Goal: Task Accomplishment & Management: Use online tool/utility

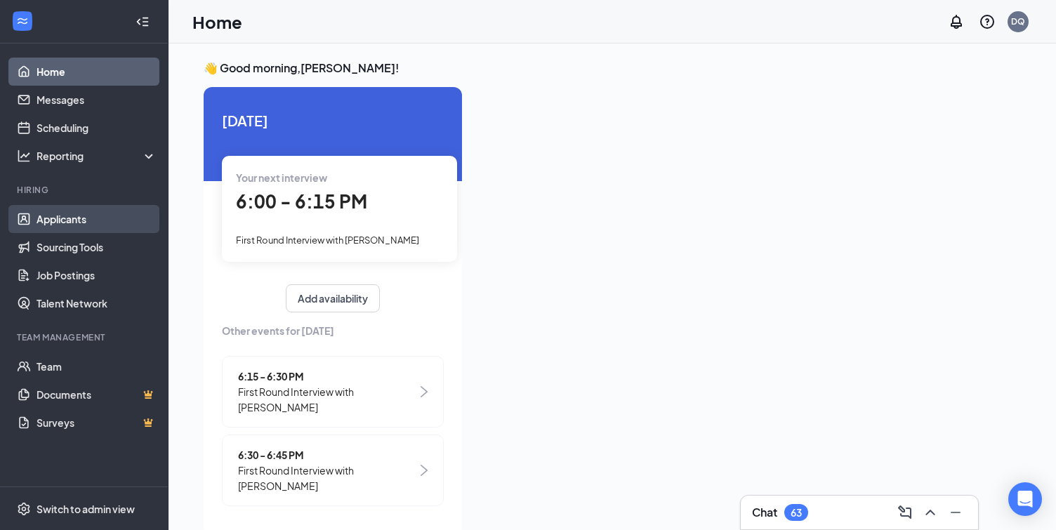
click at [83, 207] on link "Applicants" at bounding box center [97, 219] width 120 height 28
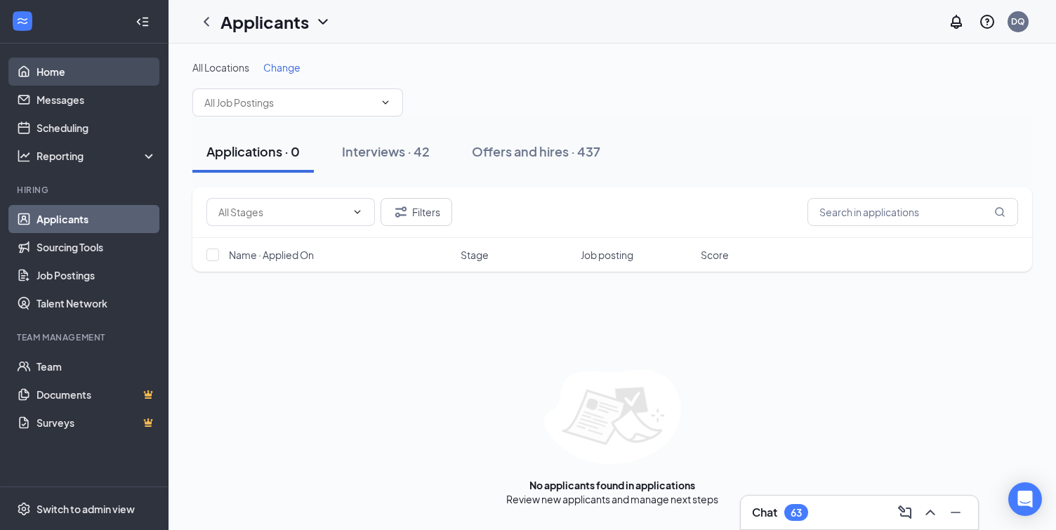
click at [91, 66] on link "Home" at bounding box center [97, 72] width 120 height 28
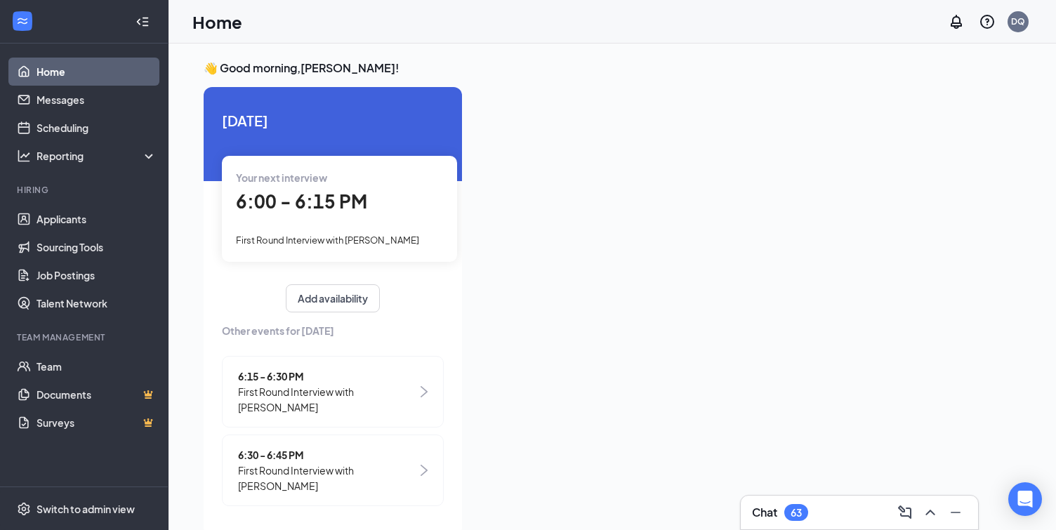
scroll to position [16, 0]
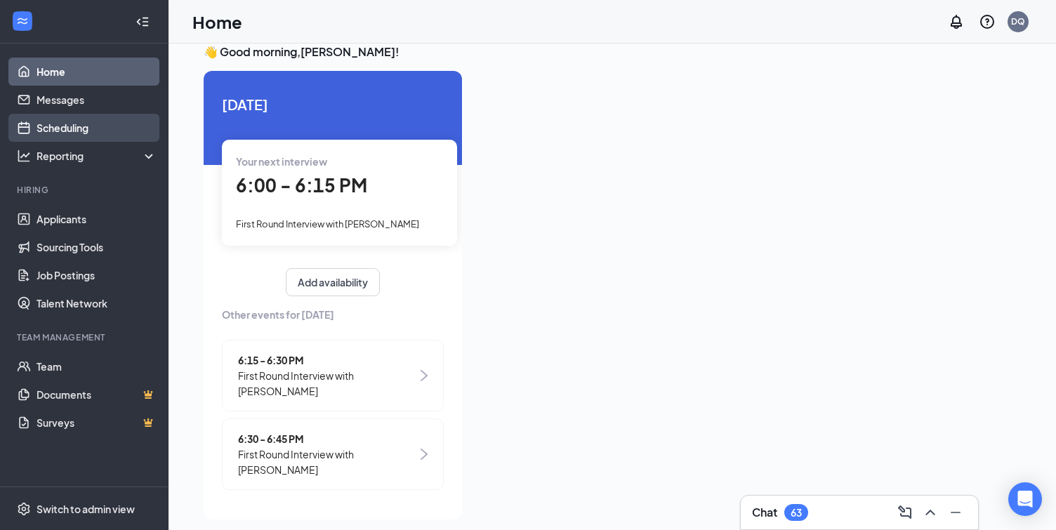
click at [99, 133] on link "Scheduling" at bounding box center [97, 128] width 120 height 28
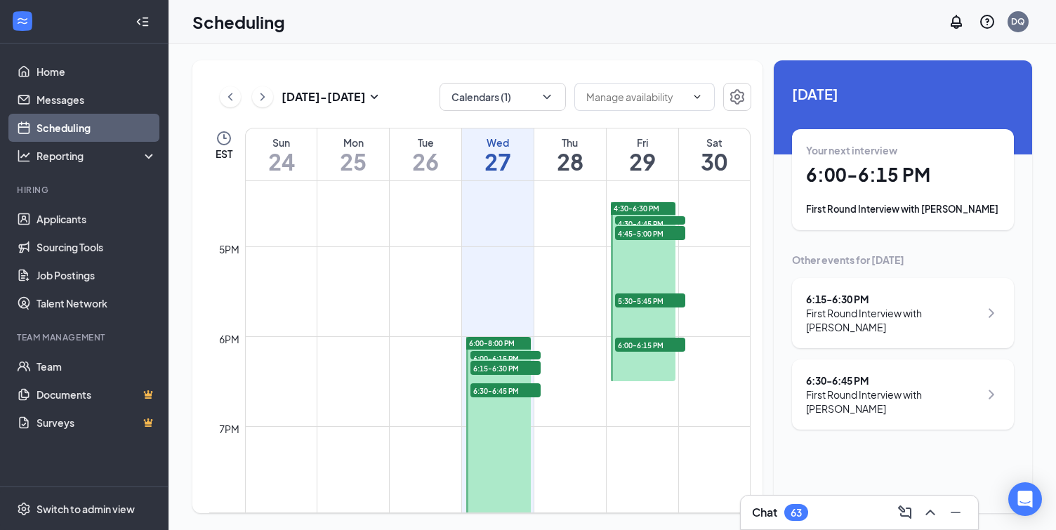
scroll to position [1498, 0]
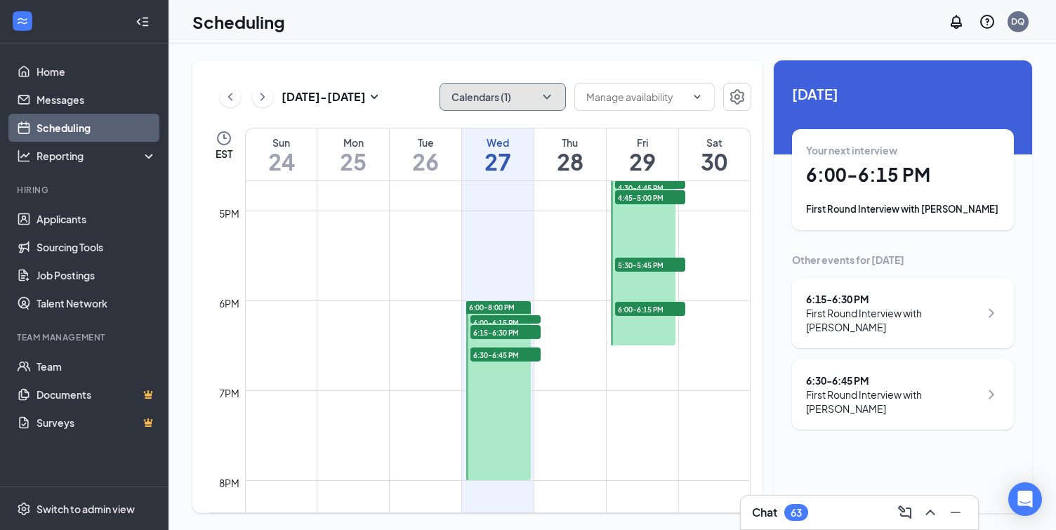
click at [471, 108] on button "Calendars (1)" at bounding box center [502, 97] width 126 height 28
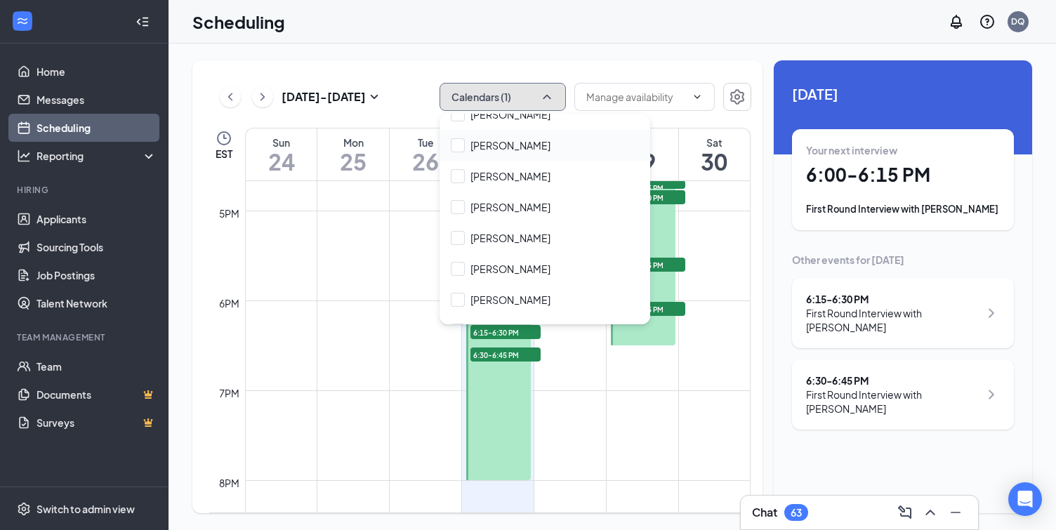
scroll to position [98, 0]
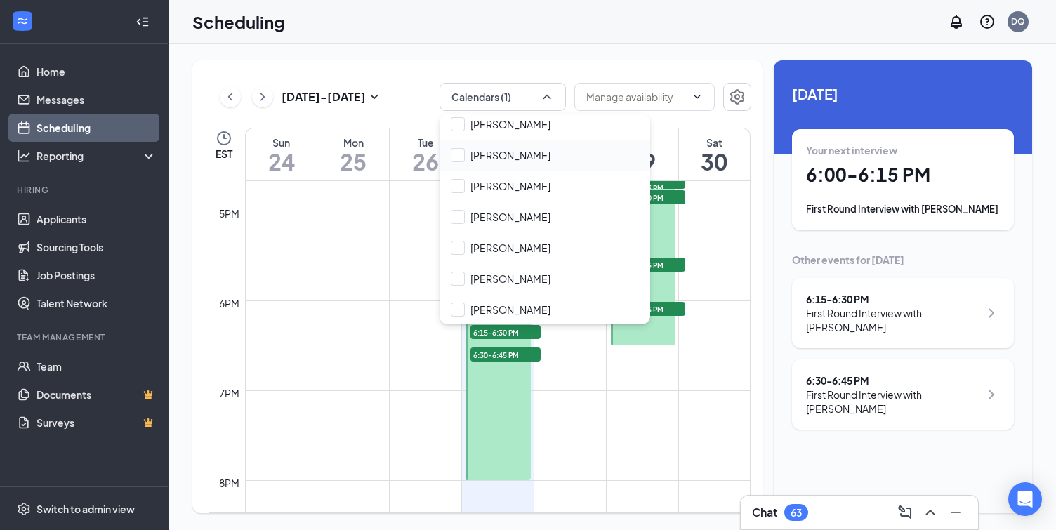
click at [475, 163] on div "[PERSON_NAME]" at bounding box center [544, 155] width 211 height 31
checkbox input "true"
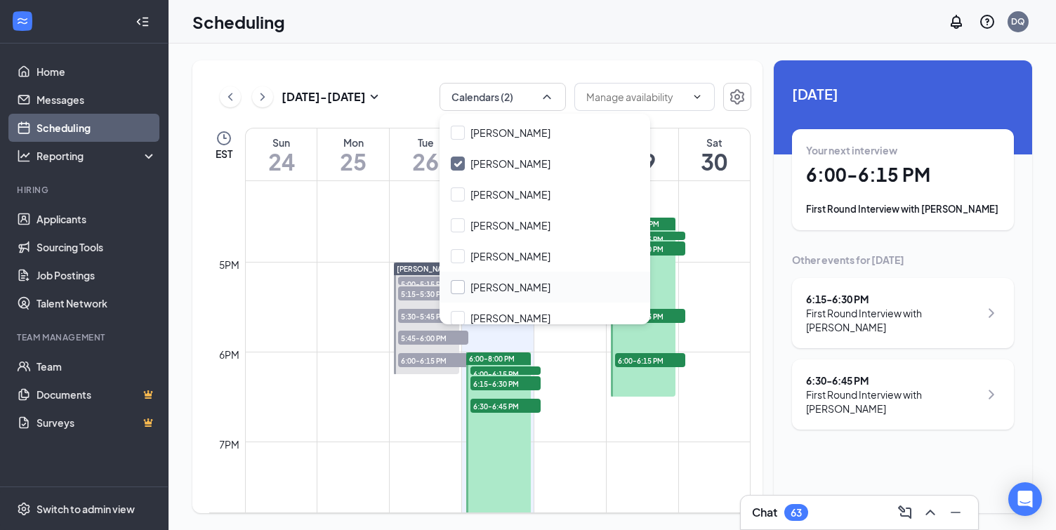
scroll to position [129, 0]
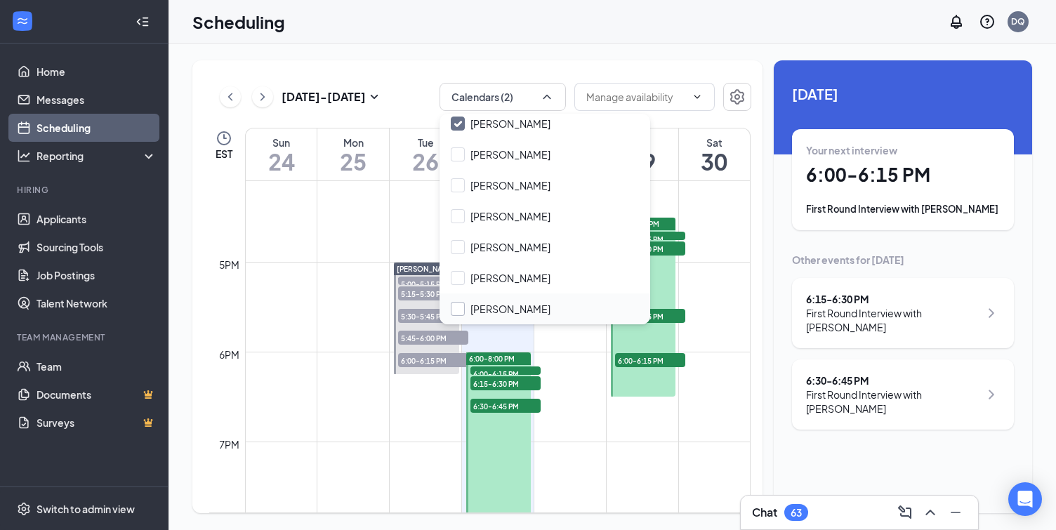
click at [487, 306] on input "[PERSON_NAME]" at bounding box center [501, 309] width 100 height 14
checkbox input "true"
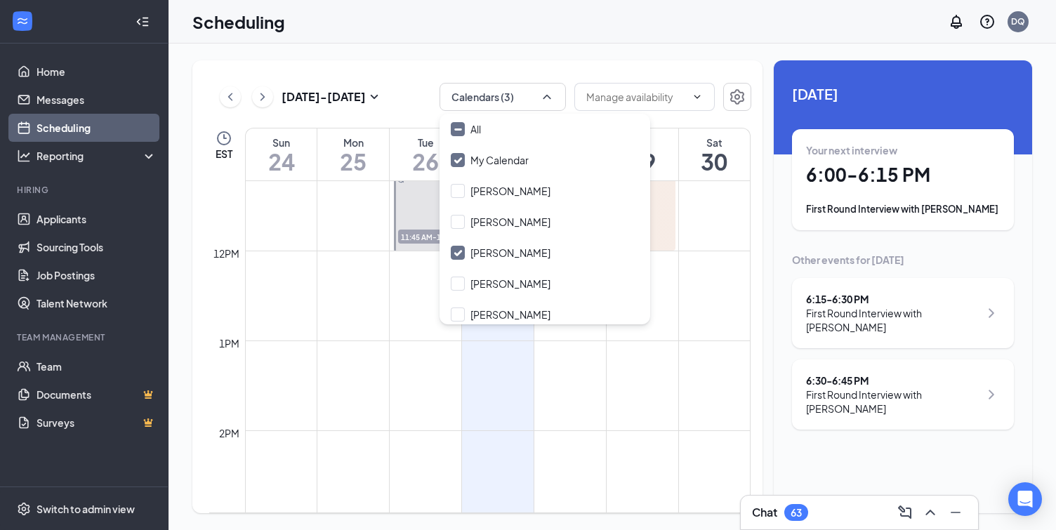
scroll to position [883, 0]
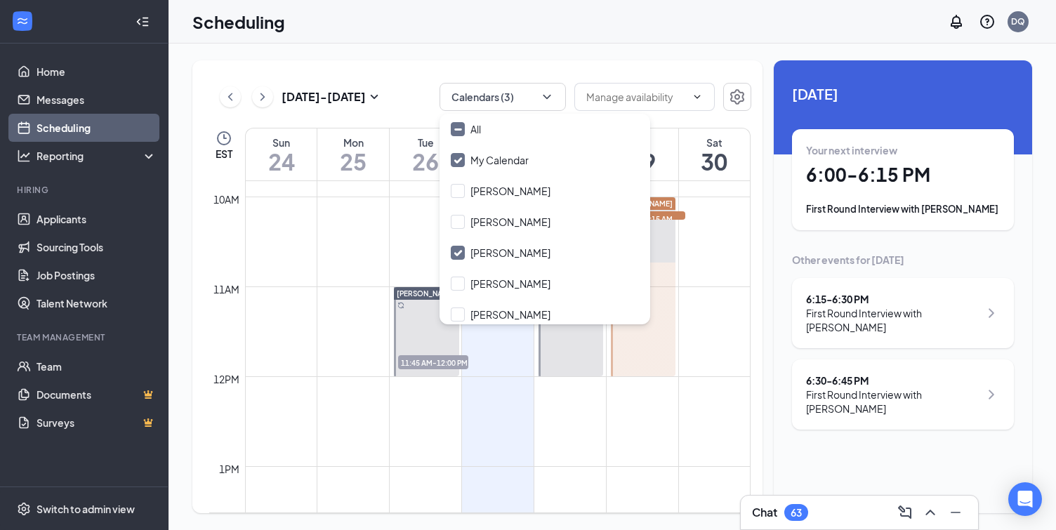
click at [512, 68] on div "[DATE] - [DATE] Calendars (3) EST Sun 24 Mon 25 Tue 26 Wed 27 Thu 28 Fri 29 Sat…" at bounding box center [477, 286] width 570 height 453
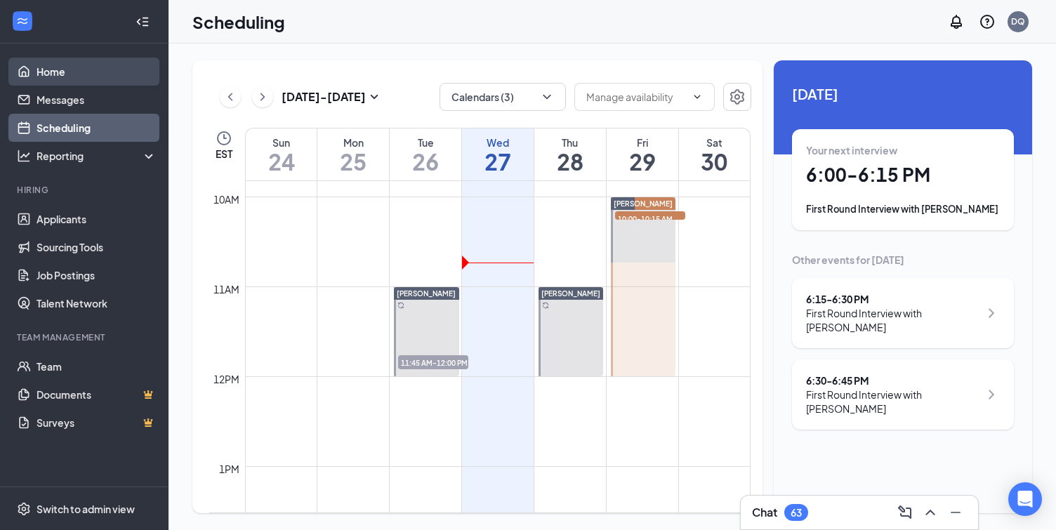
click at [138, 74] on link "Home" at bounding box center [97, 72] width 120 height 28
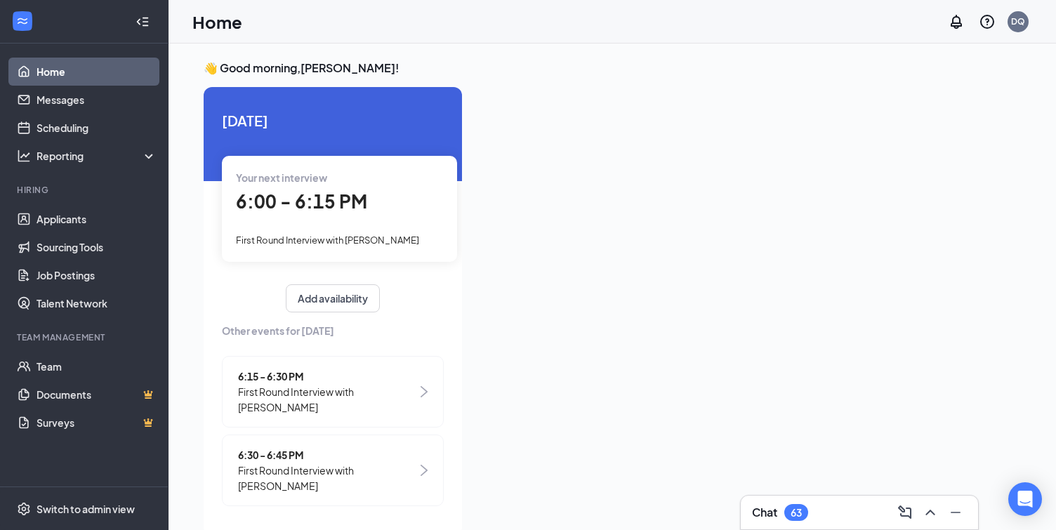
click at [27, 25] on icon "WorkstreamLogo" at bounding box center [22, 21] width 14 height 14
click at [55, 212] on link "Applicants" at bounding box center [97, 219] width 120 height 28
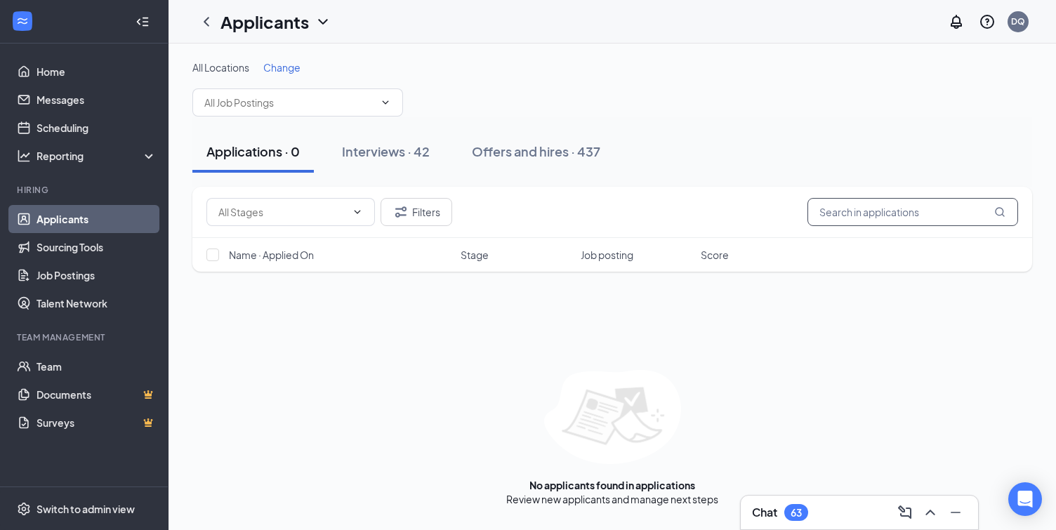
click at [875, 218] on input "text" at bounding box center [912, 212] width 211 height 28
type input "[PERSON_NAME] es"
click at [448, 163] on button "Interviews · 1 / 42" at bounding box center [412, 152] width 131 height 42
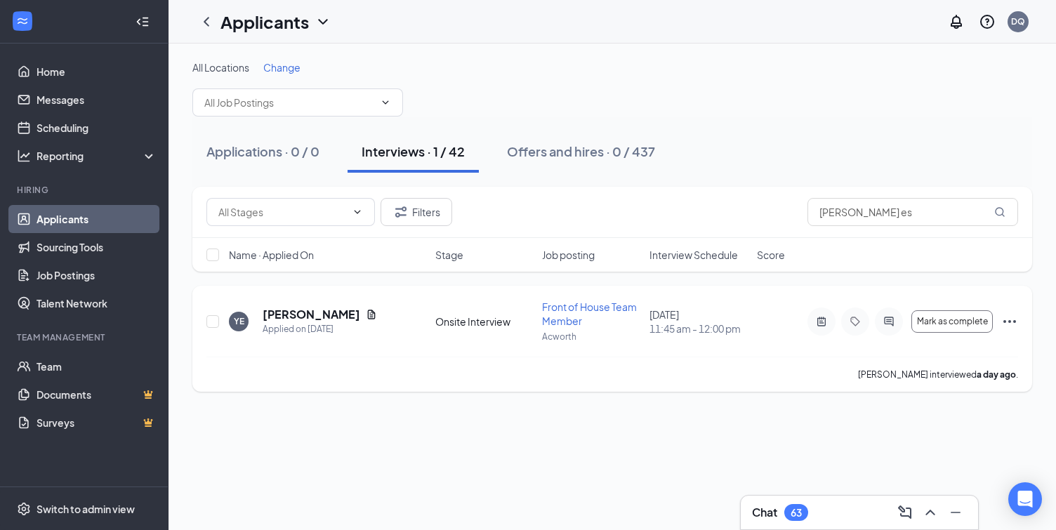
click at [824, 332] on div at bounding box center [821, 321] width 28 height 28
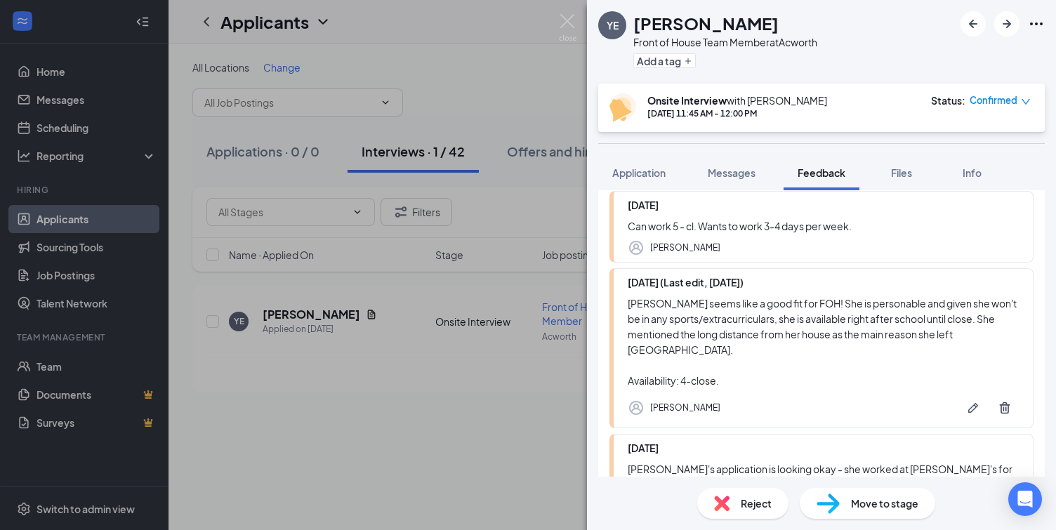
scroll to position [297, 0]
